Goal: Information Seeking & Learning: Understand process/instructions

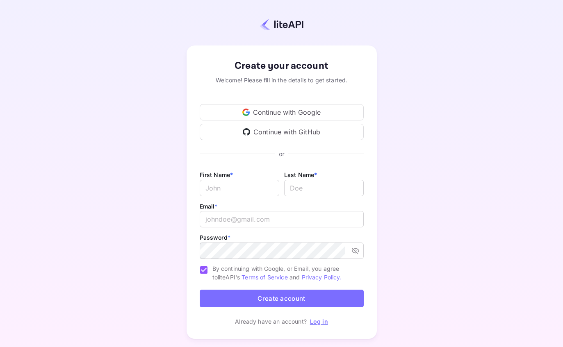
click at [315, 116] on div "Continue with Google" at bounding box center [282, 112] width 164 height 16
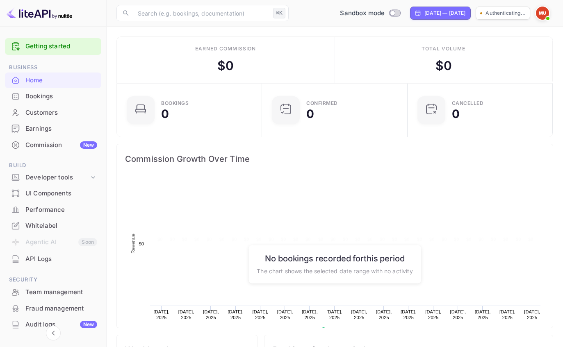
scroll to position [133, 141]
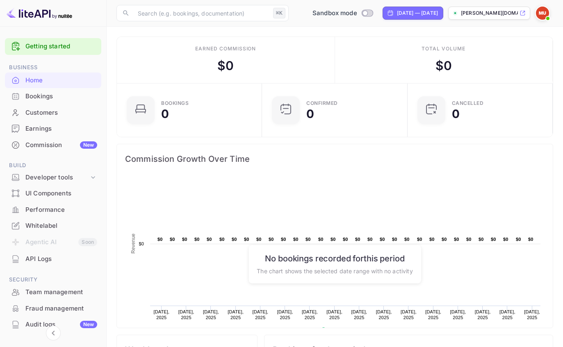
click at [42, 49] on link "Getting started" at bounding box center [61, 46] width 72 height 9
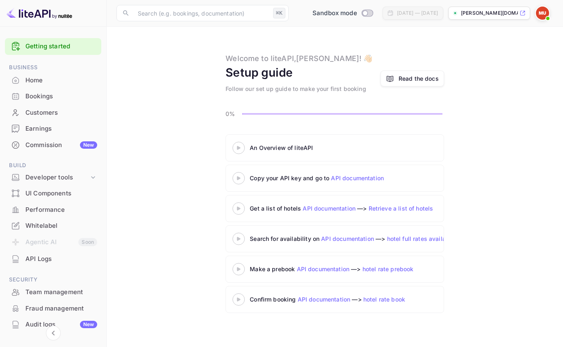
click at [408, 80] on div "Read the docs" at bounding box center [419, 78] width 40 height 9
click at [239, 146] on icon at bounding box center [238, 148] width 29 height 4
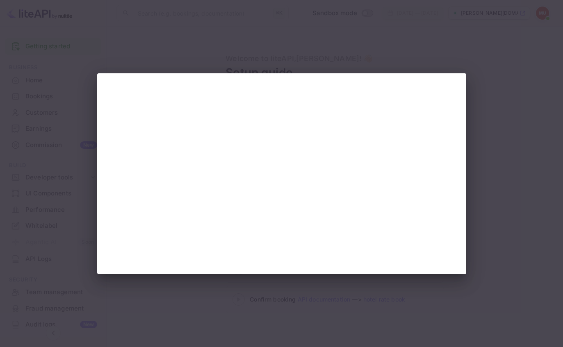
click at [484, 148] on div at bounding box center [281, 173] width 563 height 347
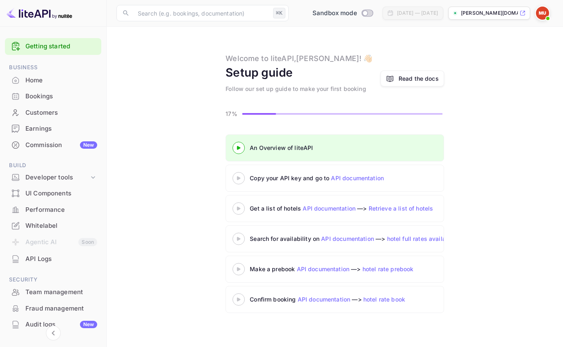
click at [241, 177] on icon at bounding box center [238, 178] width 29 height 4
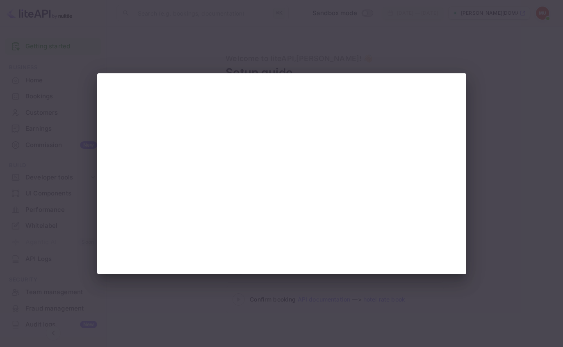
click at [502, 146] on div at bounding box center [281, 173] width 563 height 347
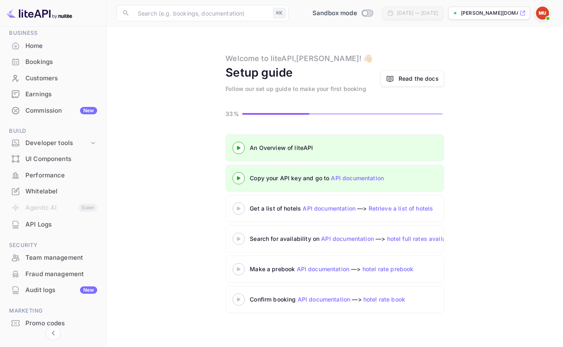
scroll to position [34, 0]
click at [83, 140] on div "Developer tools" at bounding box center [57, 143] width 64 height 9
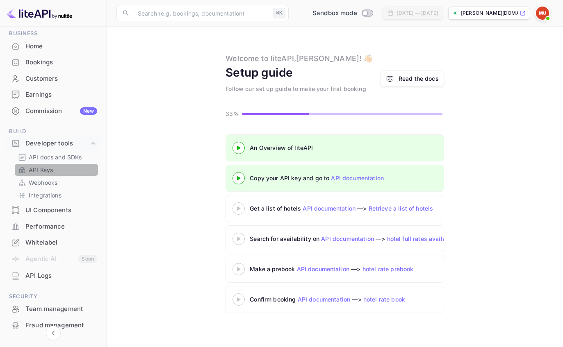
click at [44, 169] on p "API Keys" at bounding box center [41, 170] width 24 height 9
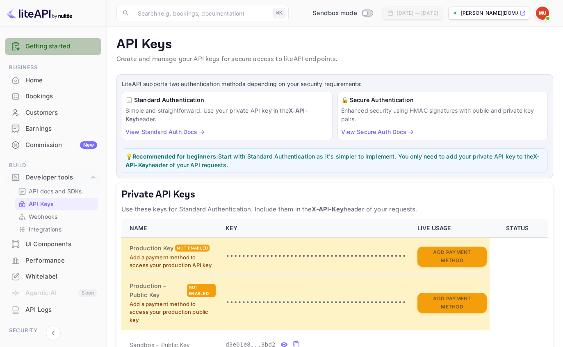
click at [66, 48] on link "Getting started" at bounding box center [61, 46] width 72 height 9
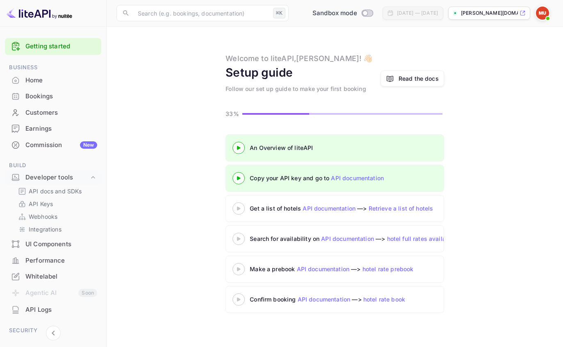
click at [357, 179] on link "API documentation" at bounding box center [357, 178] width 53 height 7
click at [239, 177] on icon at bounding box center [238, 178] width 29 height 4
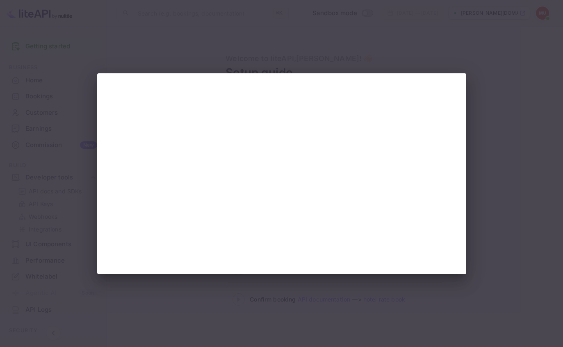
click at [509, 201] on div at bounding box center [281, 173] width 563 height 347
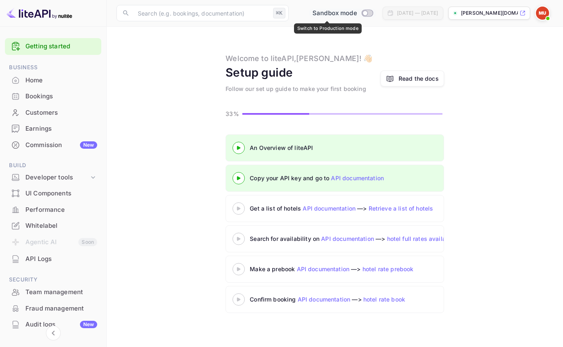
click at [317, 16] on span "Sandbox mode" at bounding box center [335, 13] width 45 height 9
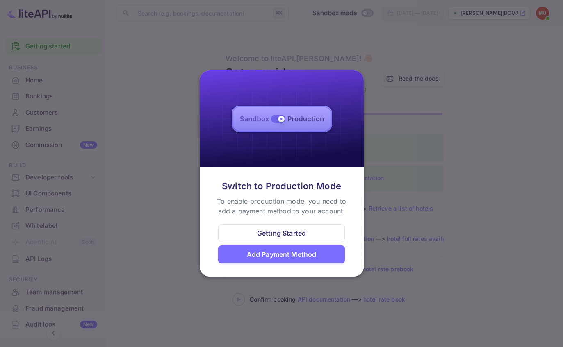
click at [272, 235] on div "Getting Started" at bounding box center [281, 233] width 49 height 10
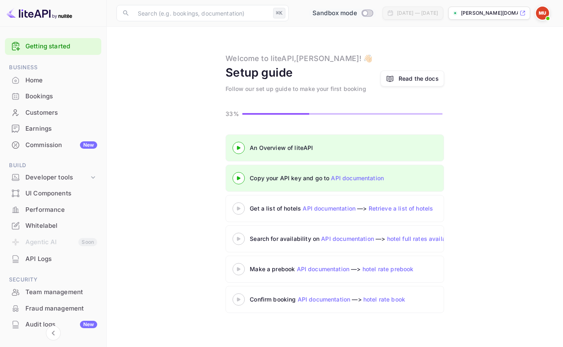
click at [357, 16] on input "Switch to Production mode" at bounding box center [365, 12] width 16 height 5
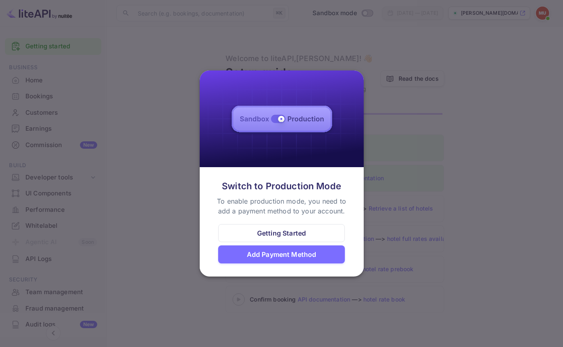
click at [237, 256] on div "Add Payment Method" at bounding box center [281, 255] width 127 height 18
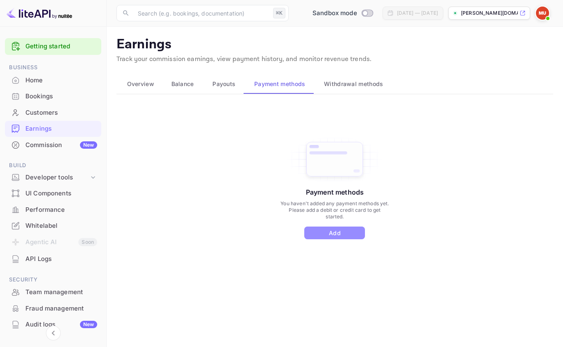
click at [330, 232] on button "Add" at bounding box center [334, 233] width 61 height 13
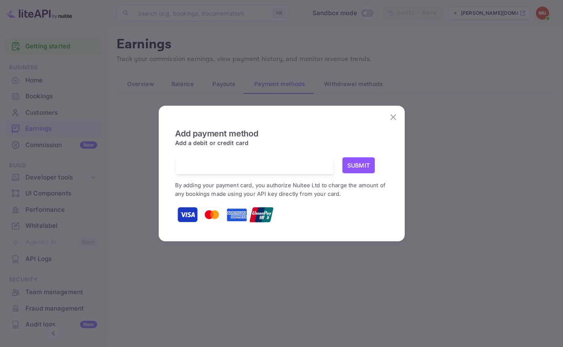
click at [249, 171] on div at bounding box center [257, 165] width 151 height 17
click at [391, 116] on icon "close" at bounding box center [393, 117] width 6 height 6
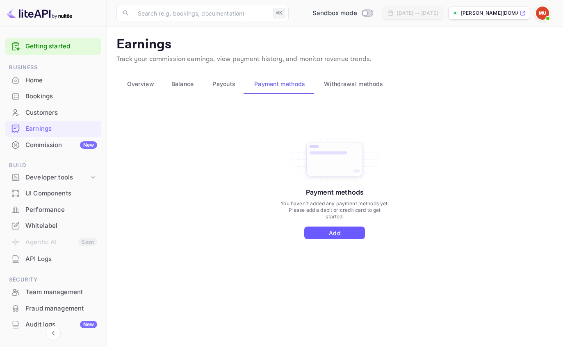
click at [319, 236] on button "Add" at bounding box center [334, 233] width 61 height 13
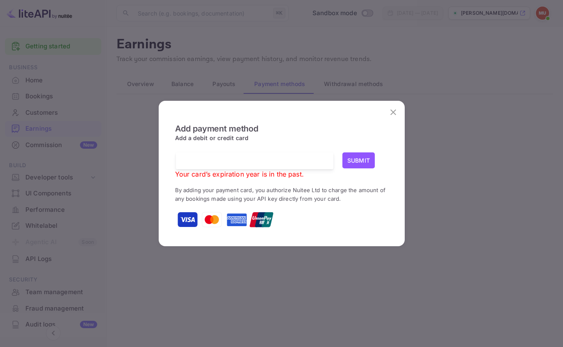
click at [315, 157] on div at bounding box center [254, 161] width 145 height 8
click at [308, 156] on div at bounding box center [257, 161] width 151 height 17
click at [221, 157] on div at bounding box center [257, 161] width 151 height 17
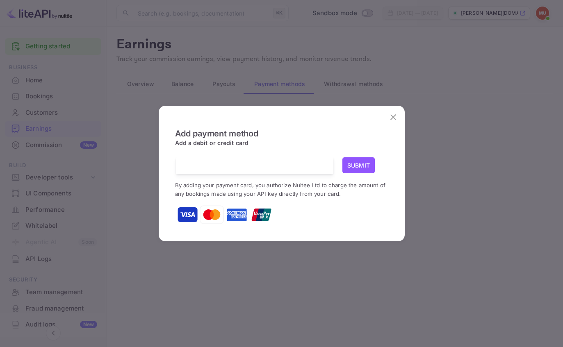
click at [327, 217] on div at bounding box center [281, 215] width 213 height 21
click at [371, 278] on div "Add payment method Add a debit or credit card Submit By adding your payment car…" at bounding box center [281, 173] width 563 height 347
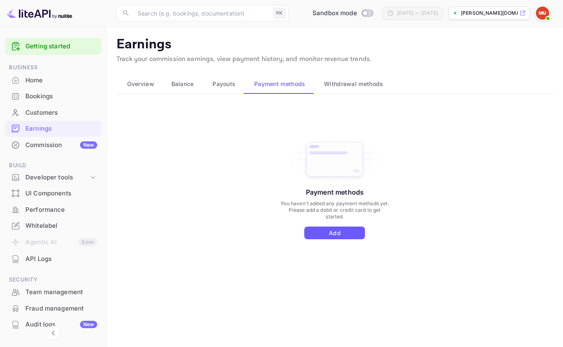
click at [340, 233] on button "Add" at bounding box center [334, 233] width 61 height 13
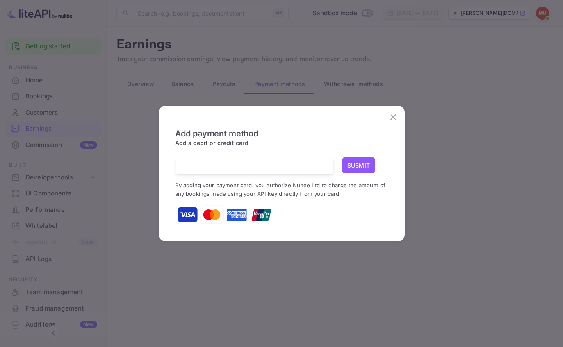
click at [364, 163] on button "Submit" at bounding box center [358, 165] width 33 height 16
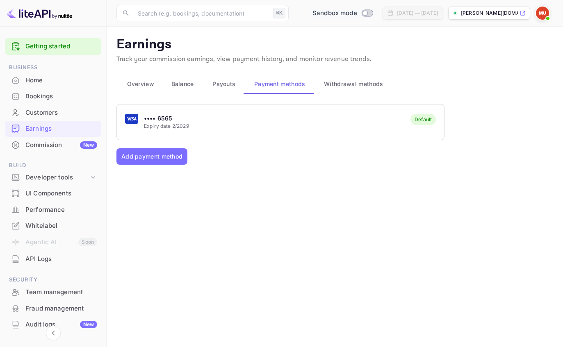
click at [357, 15] on input "Switch to Production mode" at bounding box center [365, 12] width 16 height 5
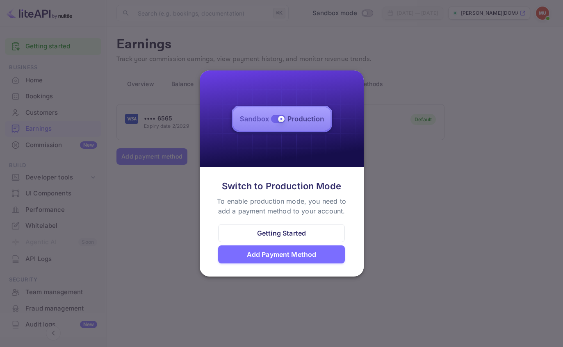
click at [312, 231] on div "Getting Started" at bounding box center [281, 233] width 127 height 18
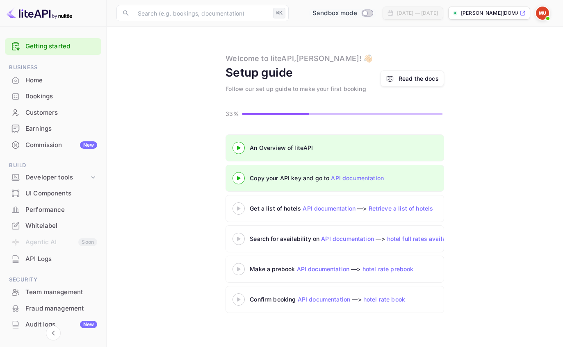
click at [357, 16] on input "Switch to Production mode" at bounding box center [365, 12] width 16 height 5
checkbox input "false"
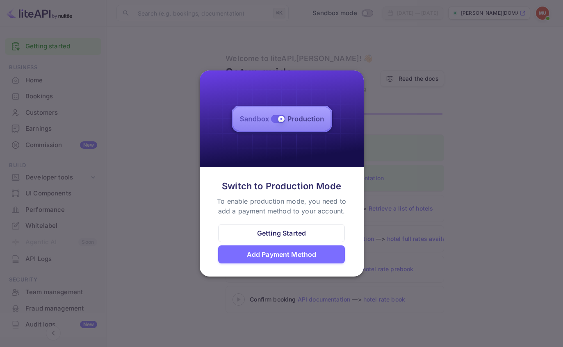
click at [305, 233] on div "Getting Started" at bounding box center [281, 233] width 49 height 10
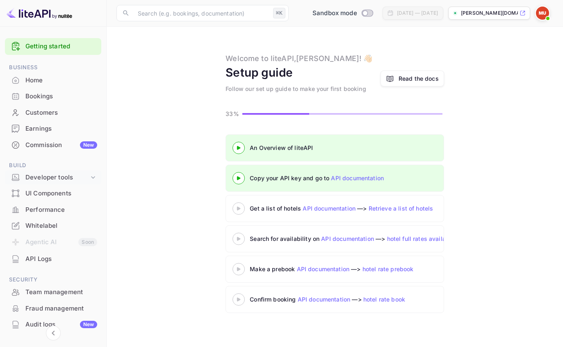
click at [79, 178] on div "Developer tools" at bounding box center [57, 177] width 64 height 9
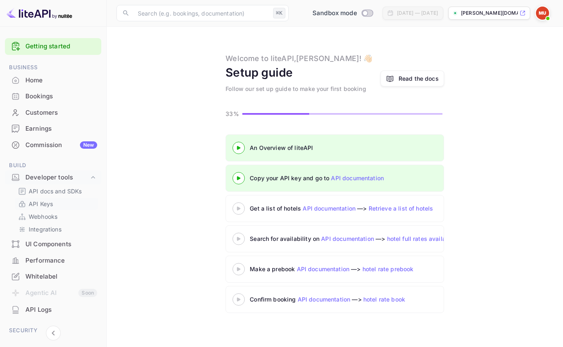
click at [46, 203] on p "API Keys" at bounding box center [41, 204] width 24 height 9
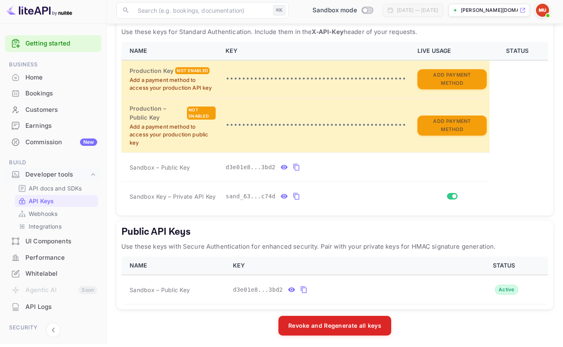
scroll to position [175, 0]
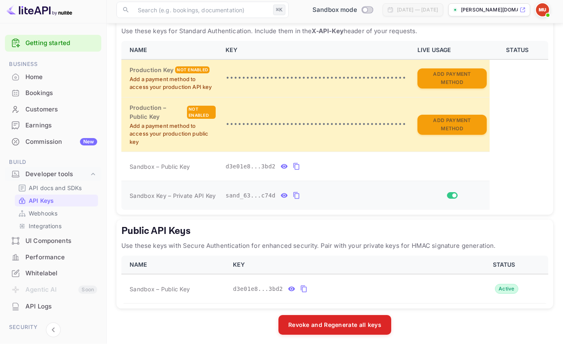
click at [297, 194] on icon "private api keys table" at bounding box center [296, 199] width 7 height 10
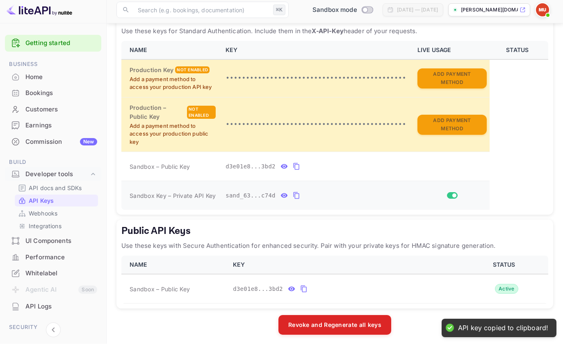
scroll to position [176, 0]
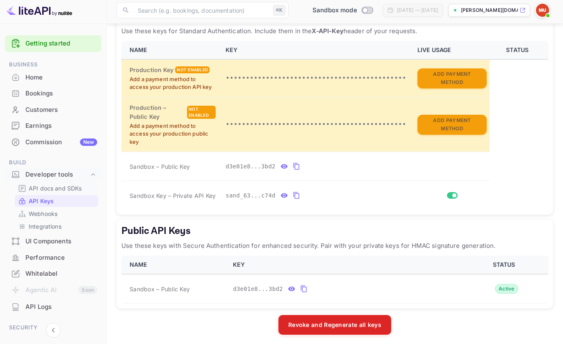
click at [70, 188] on p "API docs and SDKs" at bounding box center [55, 191] width 53 height 9
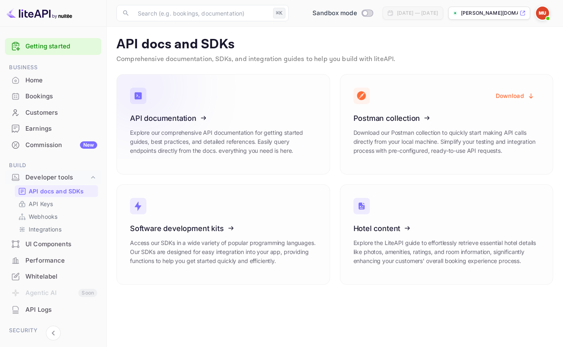
click at [207, 125] on icon at bounding box center [181, 117] width 128 height 84
click at [49, 50] on link "Getting started" at bounding box center [61, 46] width 72 height 9
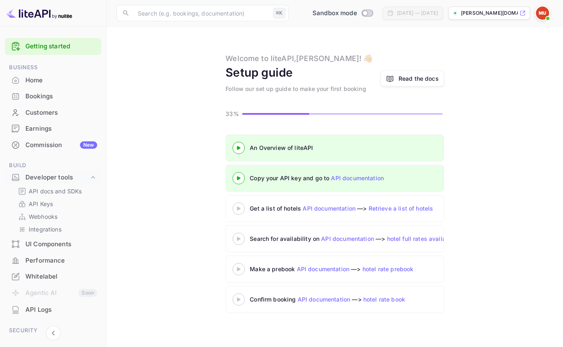
click at [236, 209] on icon at bounding box center [238, 209] width 29 height 4
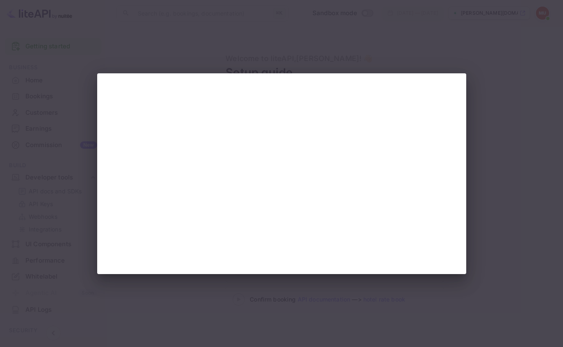
click at [486, 174] on div at bounding box center [281, 173] width 563 height 347
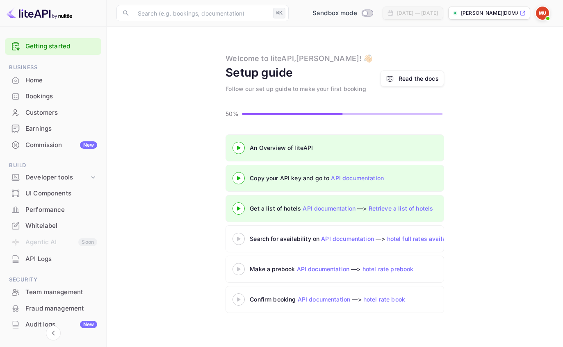
click at [239, 180] on 3 at bounding box center [238, 178] width 3 height 4
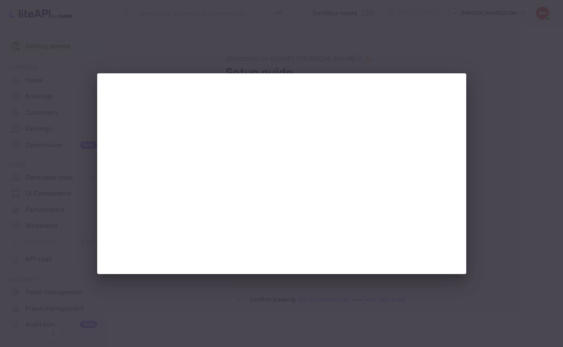
click at [66, 171] on div at bounding box center [281, 173] width 563 height 347
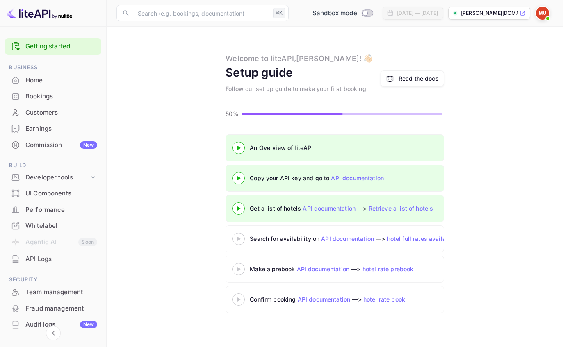
click at [236, 184] on div "Copy your API key and go to API documentation" at bounding box center [344, 178] width 222 height 12
click at [239, 178] on 3 at bounding box center [238, 178] width 3 height 4
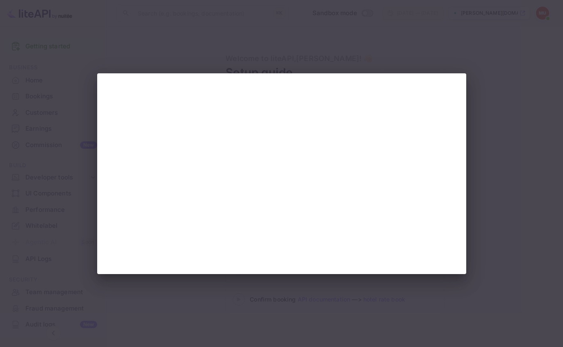
click at [503, 153] on div at bounding box center [281, 173] width 563 height 347
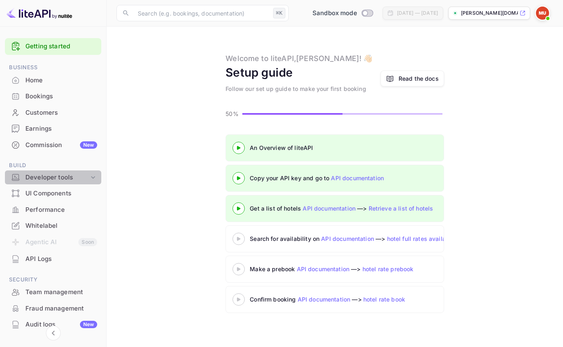
click at [87, 178] on div "Developer tools" at bounding box center [57, 177] width 64 height 9
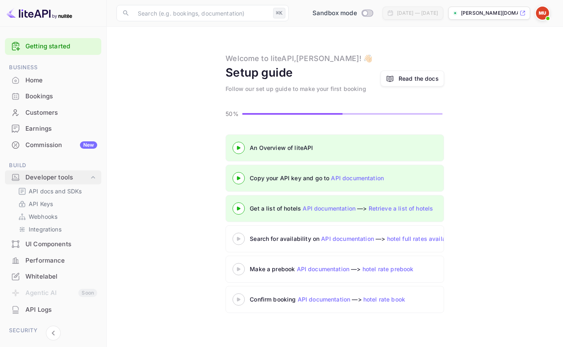
click at [94, 176] on icon at bounding box center [93, 177] width 8 height 8
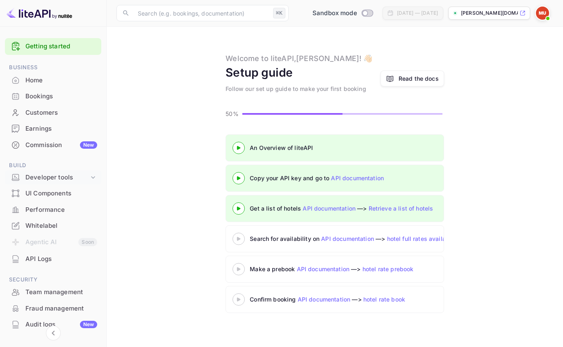
click at [65, 176] on div "Developer tools" at bounding box center [57, 177] width 64 height 9
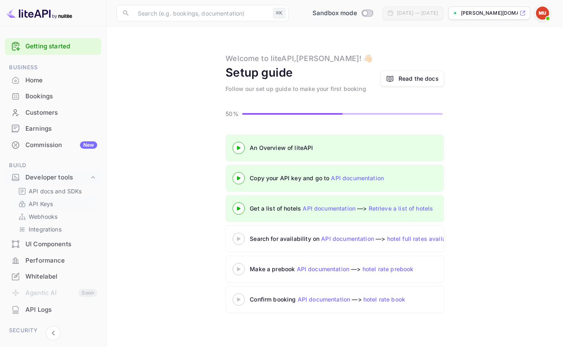
click at [46, 201] on p "API Keys" at bounding box center [41, 204] width 24 height 9
click at [43, 204] on p "API Keys" at bounding box center [41, 204] width 24 height 9
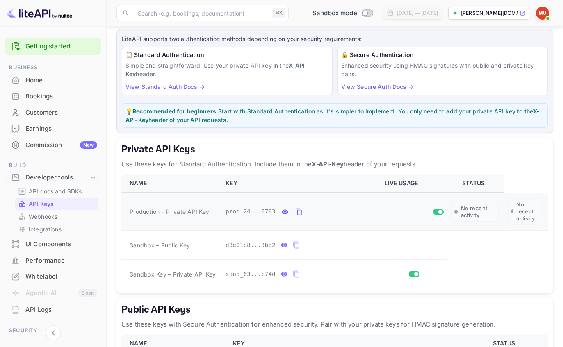
scroll to position [45, 0]
click at [297, 273] on icon "private api keys table" at bounding box center [296, 274] width 7 height 10
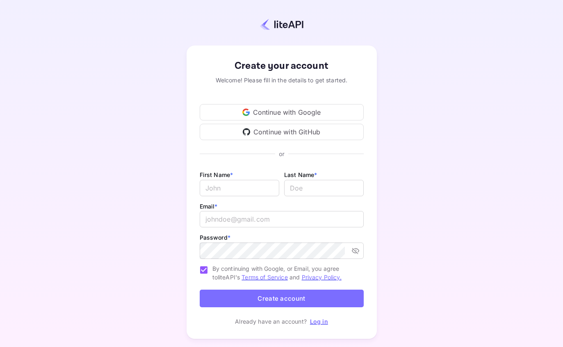
click at [340, 117] on div "Continue with Google" at bounding box center [282, 112] width 164 height 16
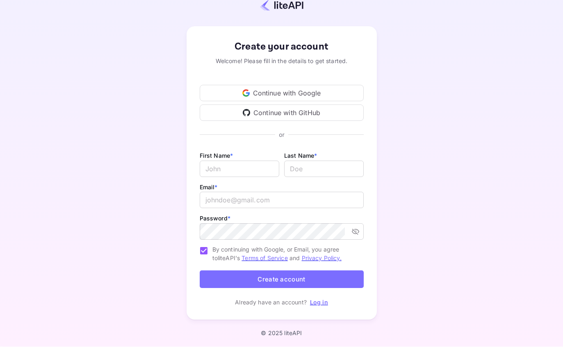
scroll to position [26, 0]
click at [310, 301] on link "Log in" at bounding box center [319, 302] width 18 height 7
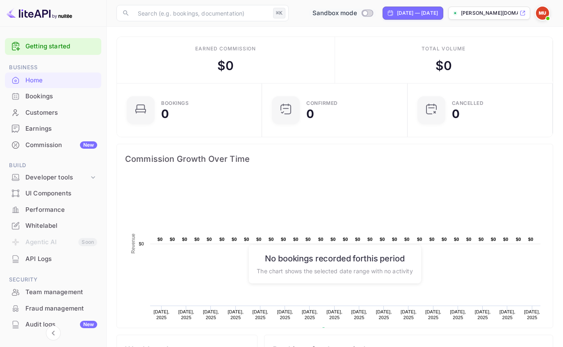
click at [335, 17] on span "Sandbox mode" at bounding box center [335, 13] width 45 height 9
checkbox input "true"
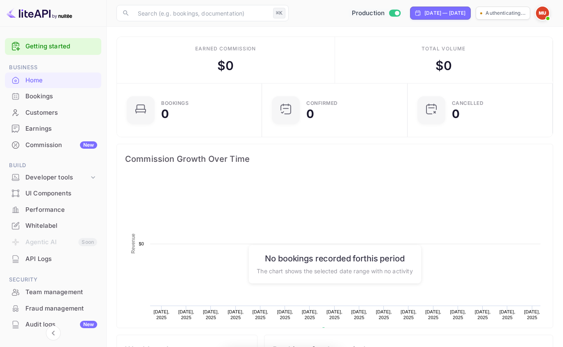
scroll to position [0, 0]
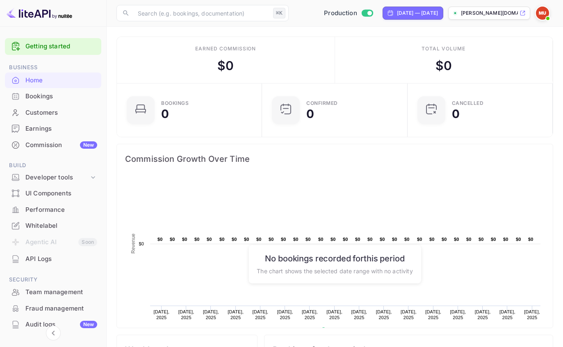
click at [36, 100] on div "Bookings" at bounding box center [61, 96] width 72 height 9
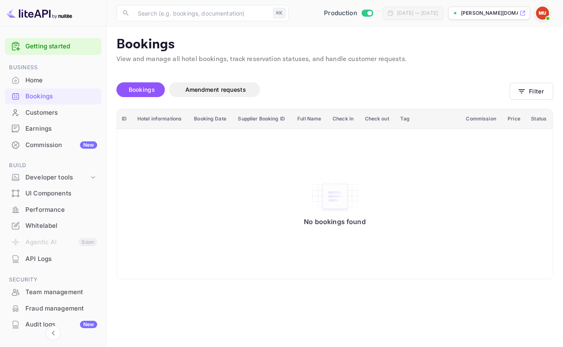
click at [39, 142] on div "Commission New" at bounding box center [61, 145] width 72 height 9
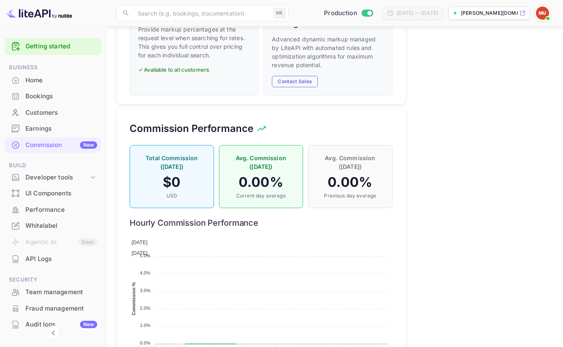
scroll to position [522, 0]
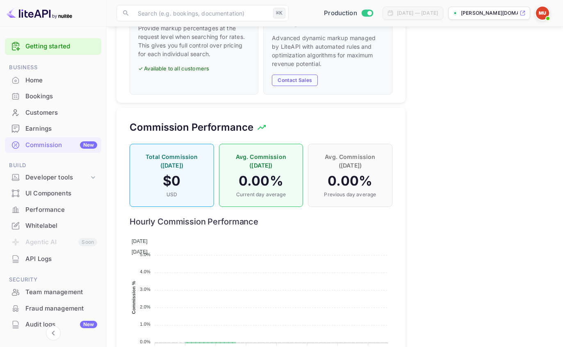
click at [33, 258] on div "API Logs" at bounding box center [61, 259] width 72 height 9
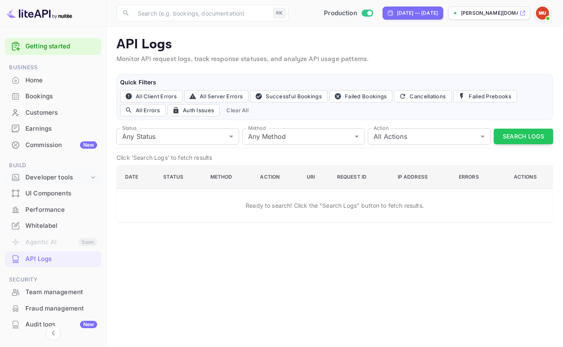
click at [32, 181] on div "Developer tools" at bounding box center [53, 178] width 96 height 14
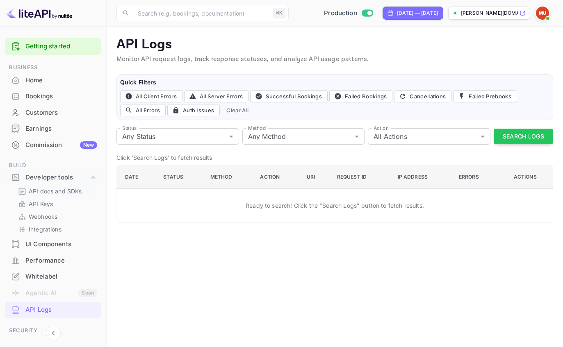
click at [30, 189] on p "API docs and SDKs" at bounding box center [55, 191] width 53 height 9
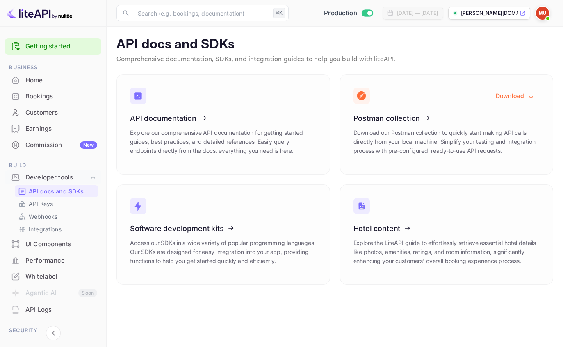
click at [45, 42] on link "Getting started" at bounding box center [61, 46] width 72 height 9
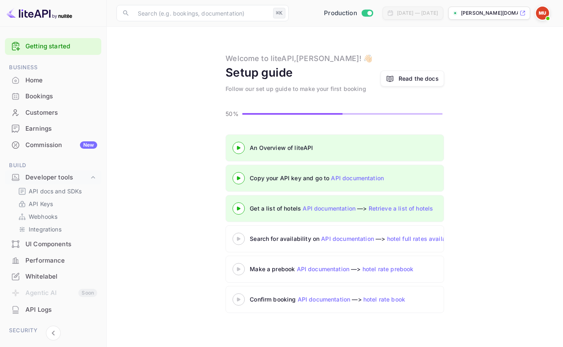
click at [233, 243] on div at bounding box center [238, 239] width 29 height 10
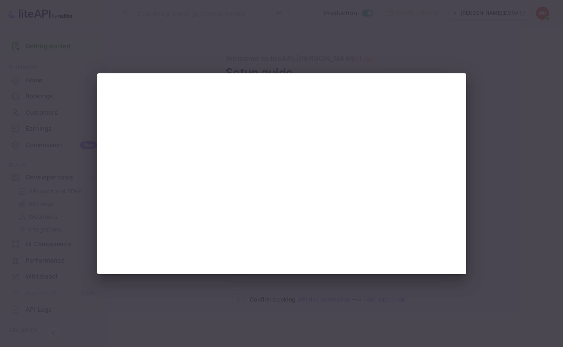
click at [496, 193] on div at bounding box center [281, 173] width 563 height 347
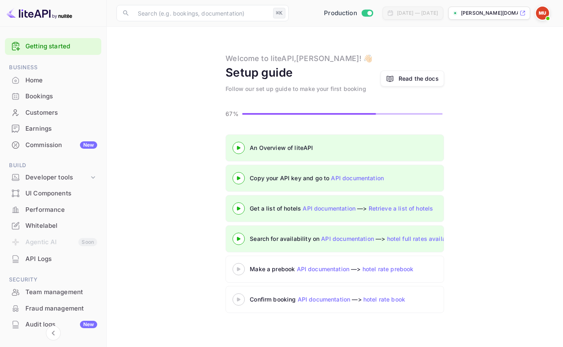
click at [239, 205] on div at bounding box center [238, 208] width 29 height 10
